Goal: Transaction & Acquisition: Purchase product/service

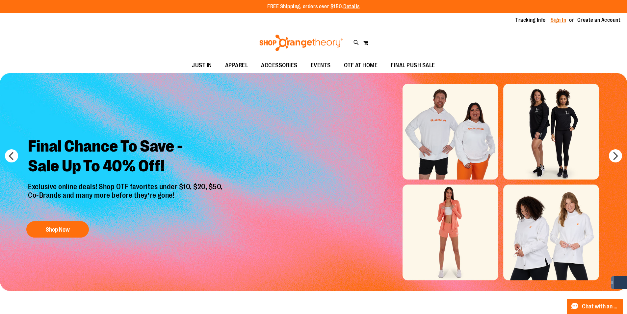
type input "**********"
click at [562, 17] on link "Sign In" at bounding box center [558, 19] width 16 height 7
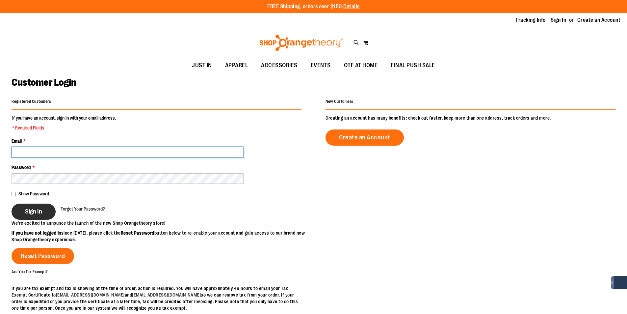
type input "**********"
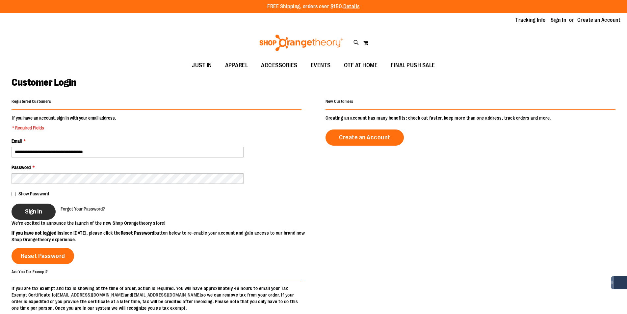
type input "**********"
click at [25, 213] on span "Sign In" at bounding box center [33, 211] width 17 height 7
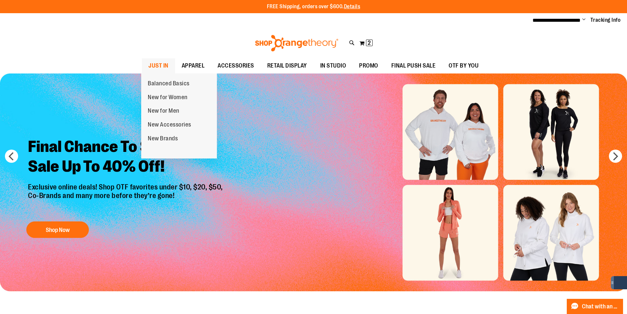
type input "**********"
click at [170, 64] on span at bounding box center [173, 65] width 7 height 4
click at [162, 66] on span "JUST IN" at bounding box center [158, 65] width 20 height 15
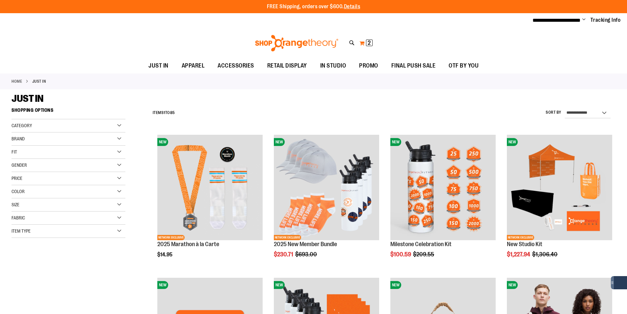
type input "**********"
drag, startPoint x: 368, startPoint y: 42, endPoint x: 381, endPoint y: 46, distance: 13.6
click at [368, 42] on span "2" at bounding box center [369, 42] width 3 height 7
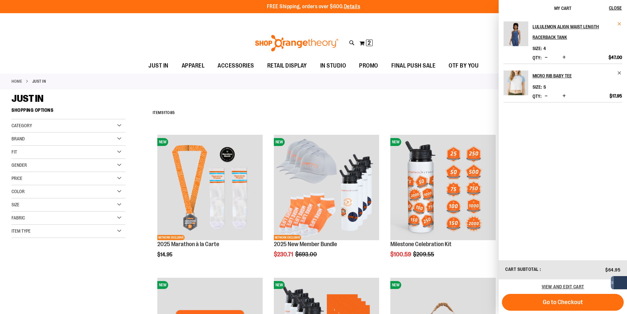
click at [621, 24] on span "Remove item" at bounding box center [619, 23] width 5 height 5
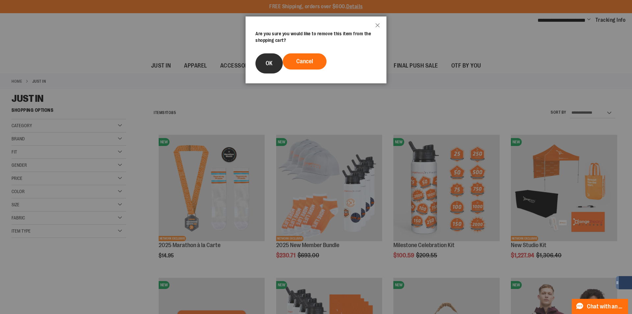
click at [263, 61] on button "OK" at bounding box center [268, 63] width 27 height 20
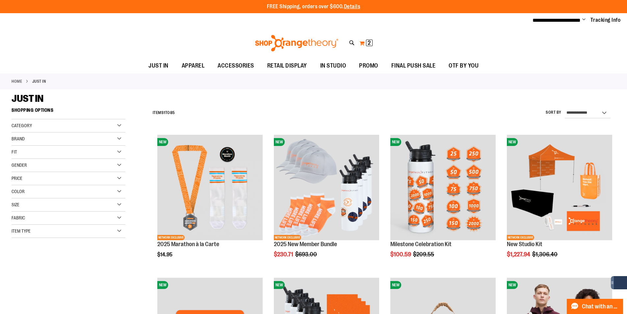
click at [361, 43] on button "My Cart 2 2 items" at bounding box center [366, 43] width 14 height 11
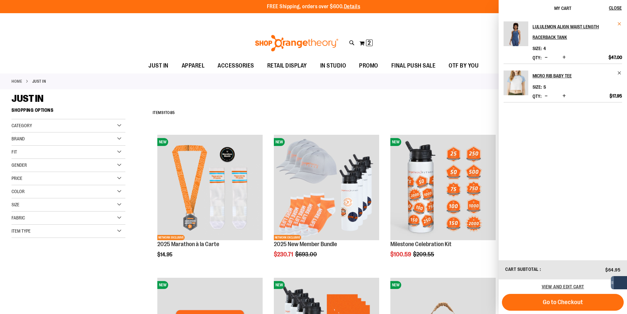
click at [619, 22] on span "Remove item" at bounding box center [619, 23] width 5 height 5
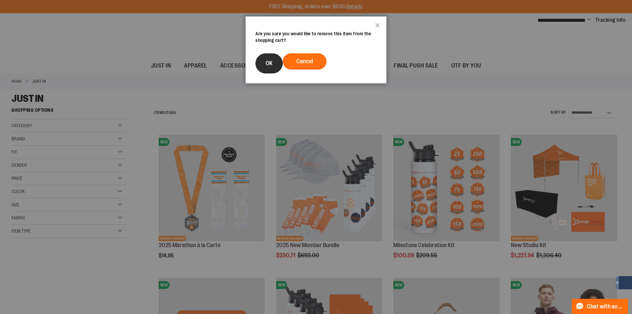
click at [274, 60] on button "OK" at bounding box center [268, 63] width 27 height 20
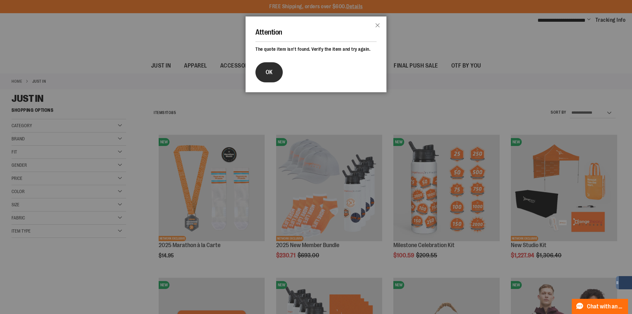
click at [273, 68] on button "OK" at bounding box center [268, 72] width 27 height 20
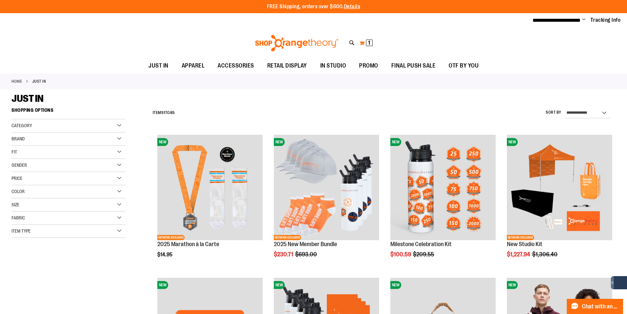
click at [365, 41] on button "My Cart 1 1 items" at bounding box center [366, 43] width 14 height 11
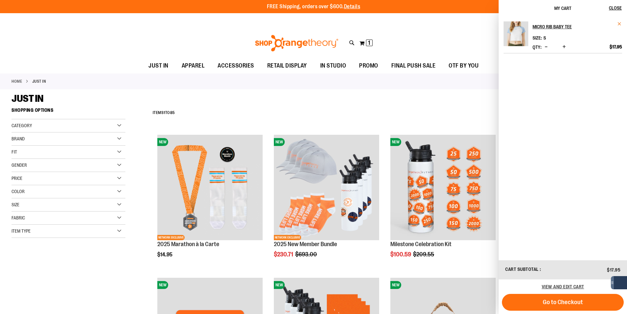
click at [618, 24] on span "Remove item" at bounding box center [619, 23] width 5 height 5
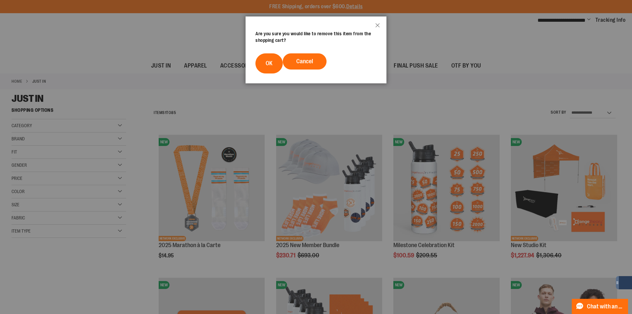
click at [248, 67] on footer "Cancel OK" at bounding box center [315, 63] width 141 height 40
click at [267, 64] on span "OK" at bounding box center [269, 63] width 7 height 7
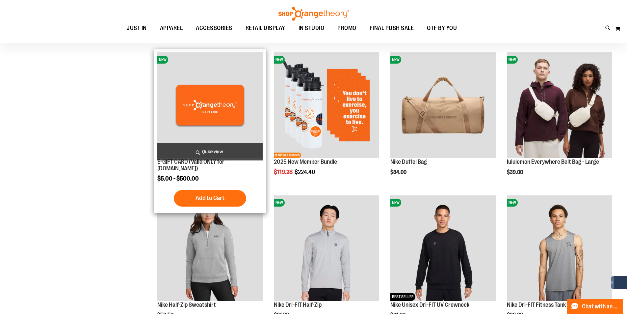
scroll to position [230, 0]
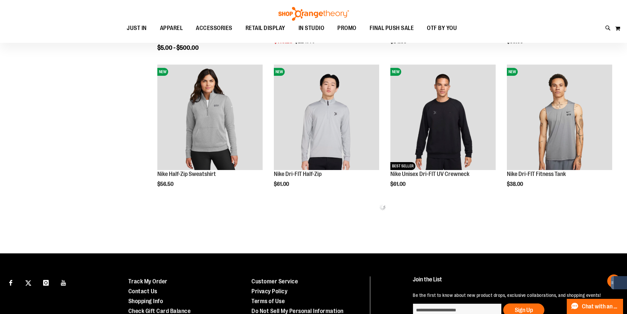
scroll to position [362, 0]
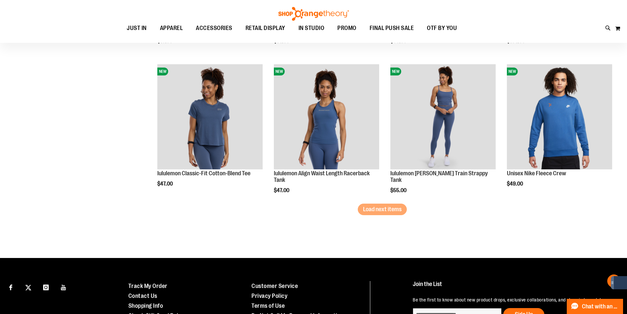
scroll to position [1217, 0]
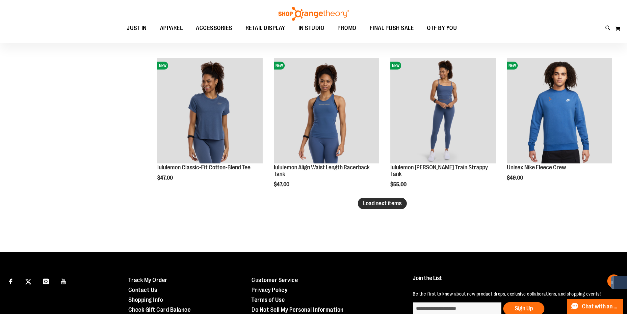
click at [385, 204] on span "Load next items" at bounding box center [382, 203] width 38 height 7
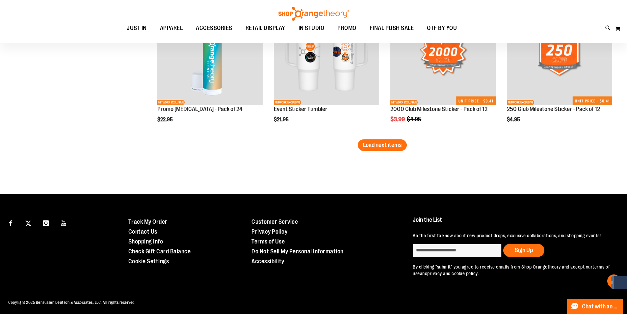
scroll to position [1706, 0]
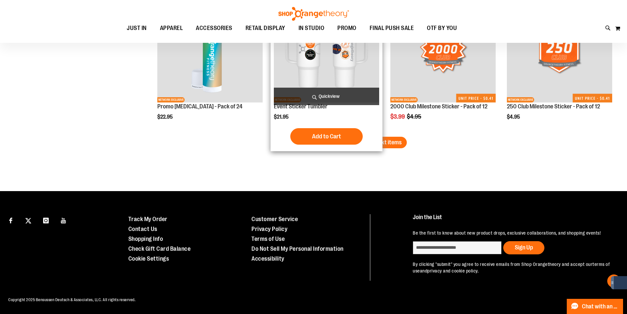
drag, startPoint x: 379, startPoint y: 146, endPoint x: 375, endPoint y: 146, distance: 3.6
click at [378, 146] on button "Load next items" at bounding box center [382, 143] width 49 height 12
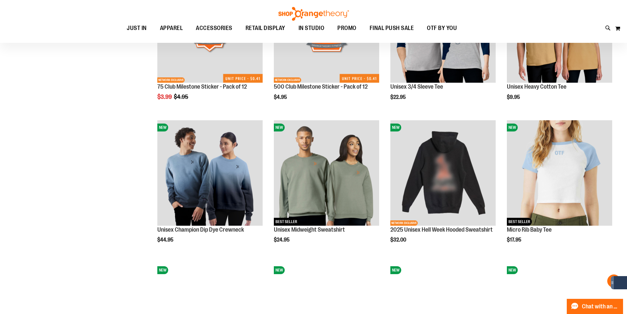
scroll to position [1904, 0]
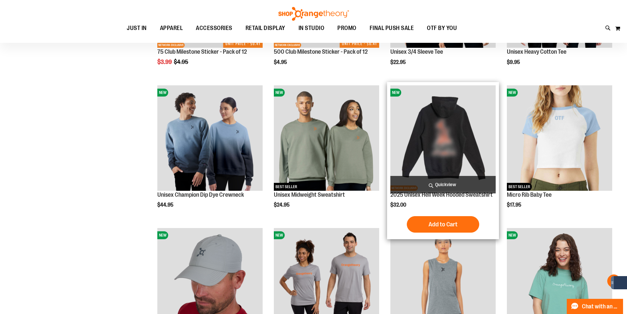
click at [460, 140] on img "product" at bounding box center [442, 137] width 105 height 105
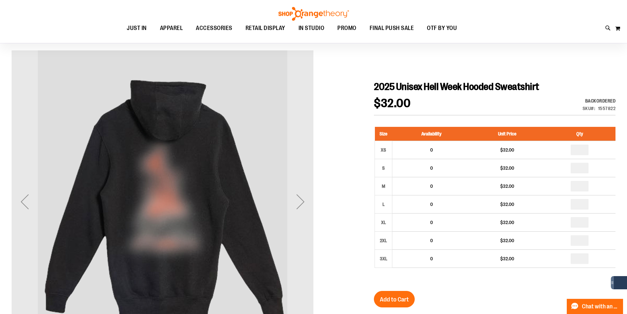
scroll to position [65, 0]
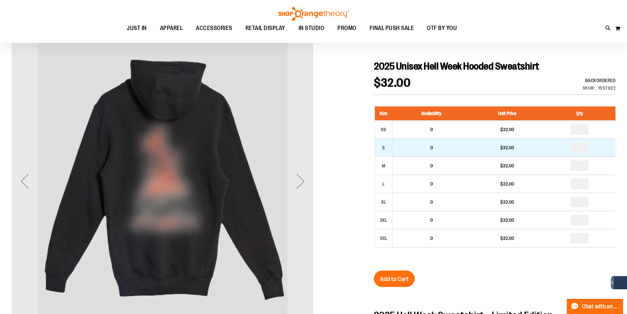
type input "**********"
click at [582, 146] on input "number" at bounding box center [580, 147] width 18 height 11
type input "*"
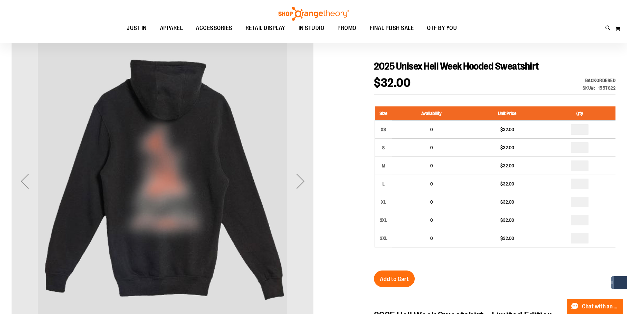
type input "*"
click at [583, 182] on input "number" at bounding box center [580, 183] width 18 height 11
type input "*"
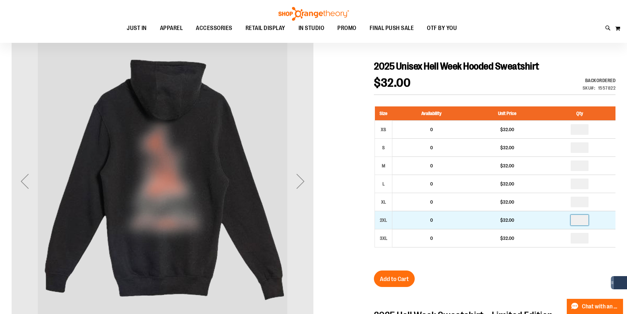
click at [581, 220] on input "number" at bounding box center [580, 220] width 18 height 11
type input "*"
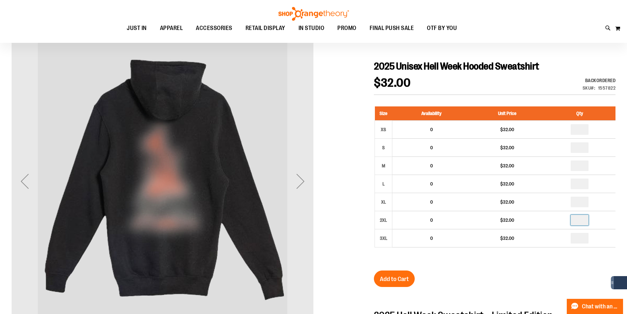
click at [549, 270] on div "2025 Unisex Hell Week Hooded Sweatshirt $32.00 Backordered Only %1 left SKU 155…" at bounding box center [495, 288] width 242 height 457
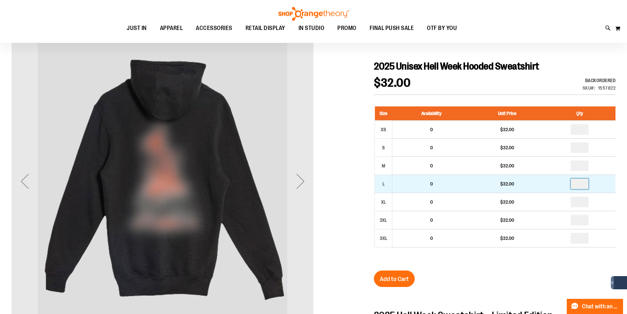
click at [584, 182] on input "*" at bounding box center [580, 183] width 18 height 11
type input "*"
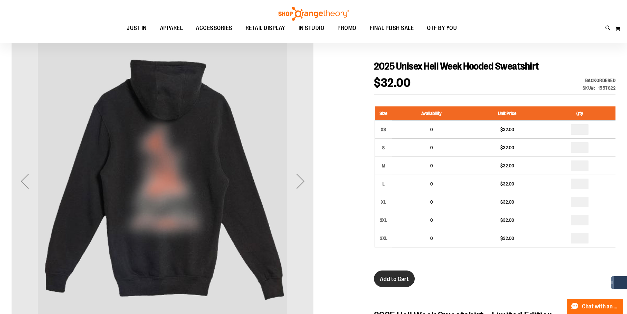
click at [410, 280] on button "Add to Cart" at bounding box center [394, 278] width 41 height 16
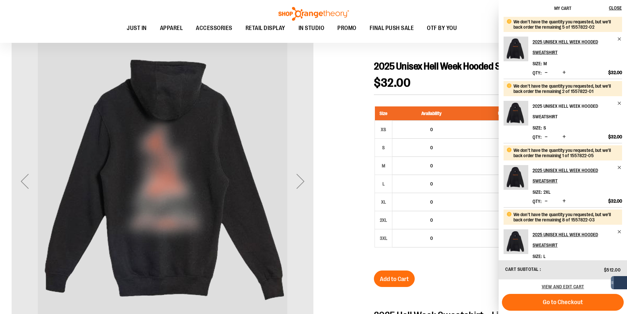
scroll to position [17, 0]
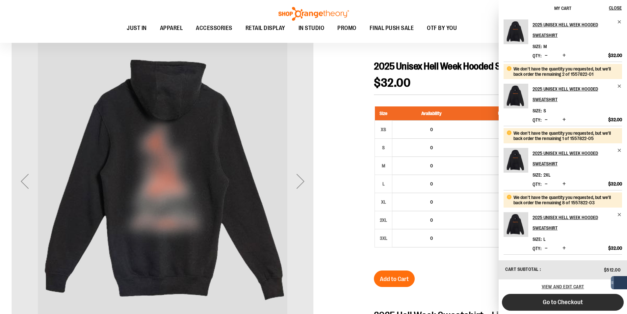
click at [562, 303] on span "Go to Checkout" at bounding box center [563, 301] width 40 height 7
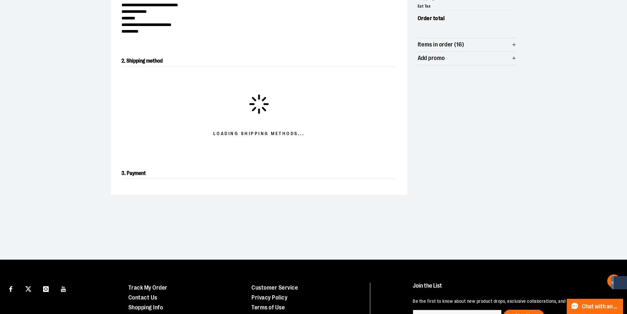
scroll to position [119, 0]
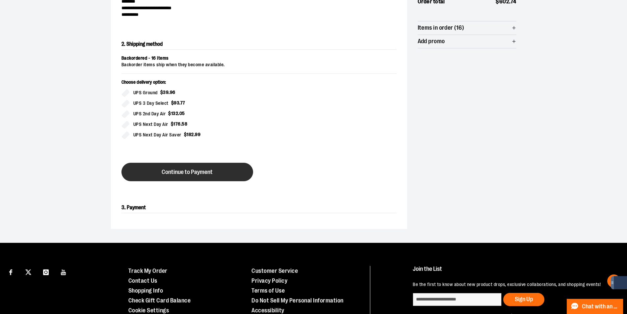
click at [217, 167] on button "Continue to Payment" at bounding box center [187, 172] width 132 height 18
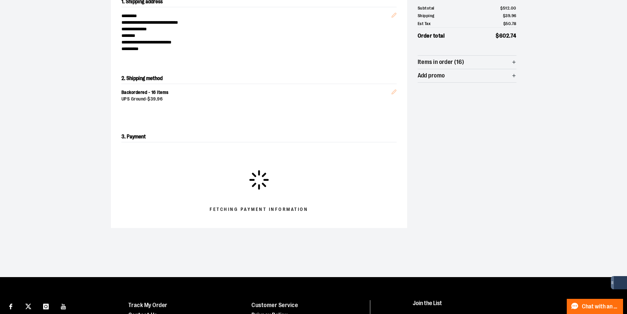
scroll to position [53, 0]
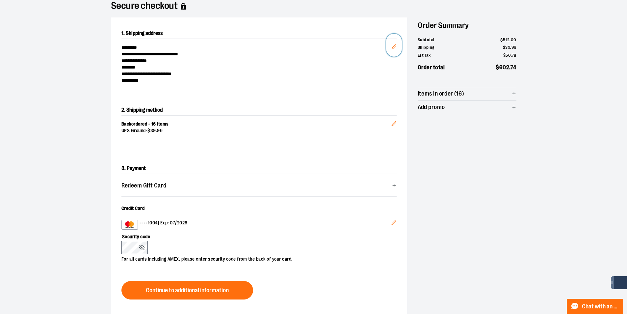
click at [395, 46] on icon "Edit" at bounding box center [393, 46] width 5 height 5
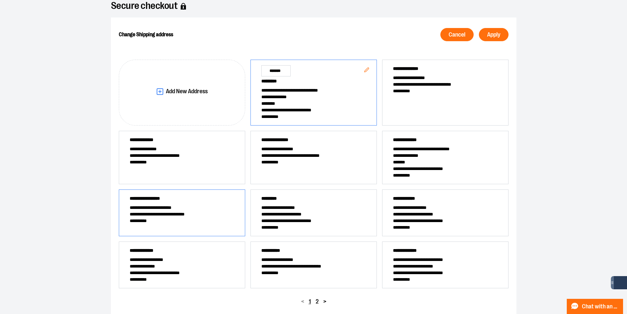
click at [234, 214] on span "**********" at bounding box center [182, 214] width 105 height 7
click at [487, 33] on span "Apply" at bounding box center [493, 35] width 13 height 6
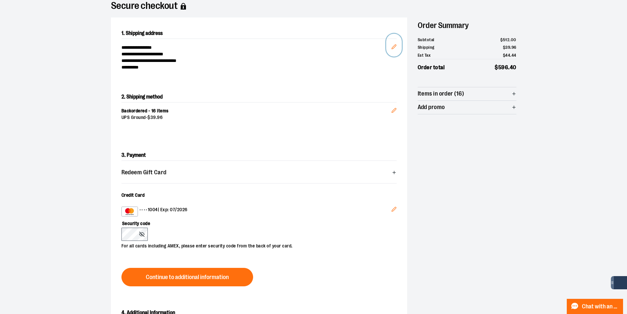
scroll to position [86, 0]
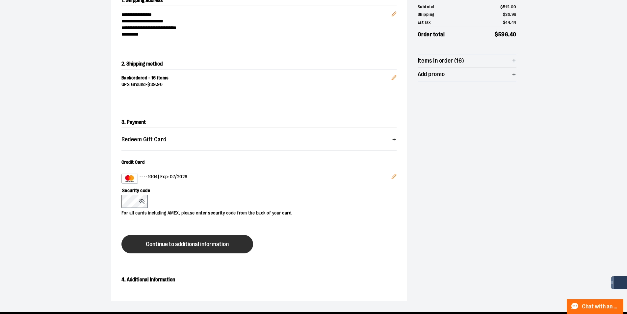
click at [194, 247] on span "Continue to additional information" at bounding box center [187, 244] width 83 height 6
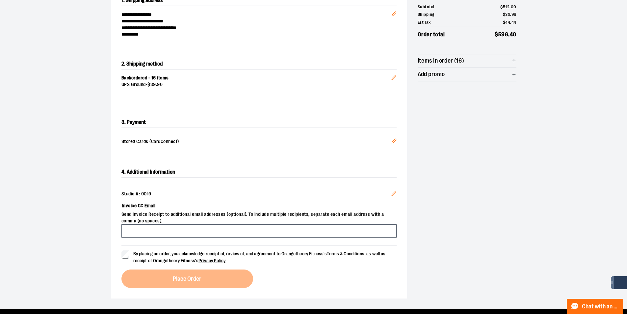
scroll to position [119, 0]
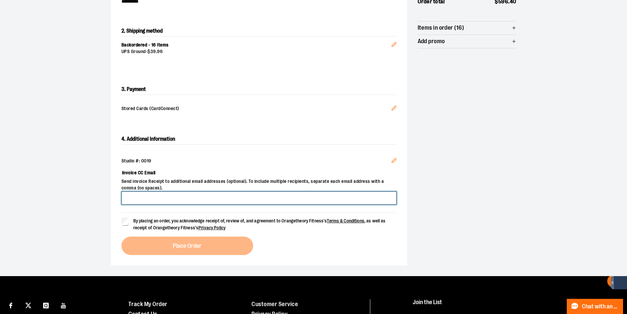
click at [201, 193] on input "Invoice CC Email" at bounding box center [258, 197] width 275 height 13
type input "**********"
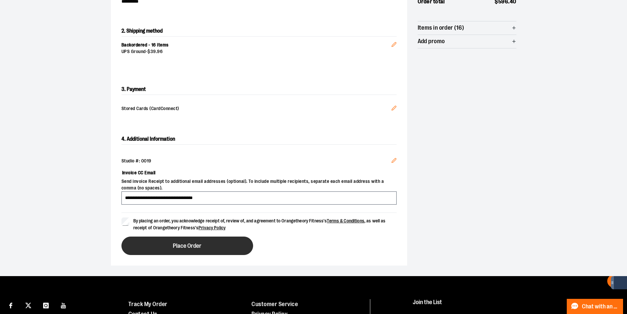
click at [181, 244] on span "Place Order" at bounding box center [187, 245] width 29 height 6
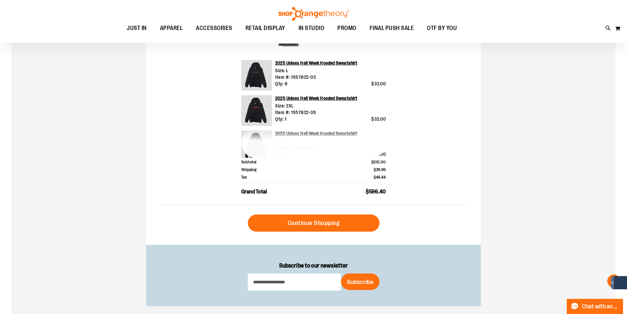
scroll to position [230, 0]
